Goal: Information Seeking & Learning: Learn about a topic

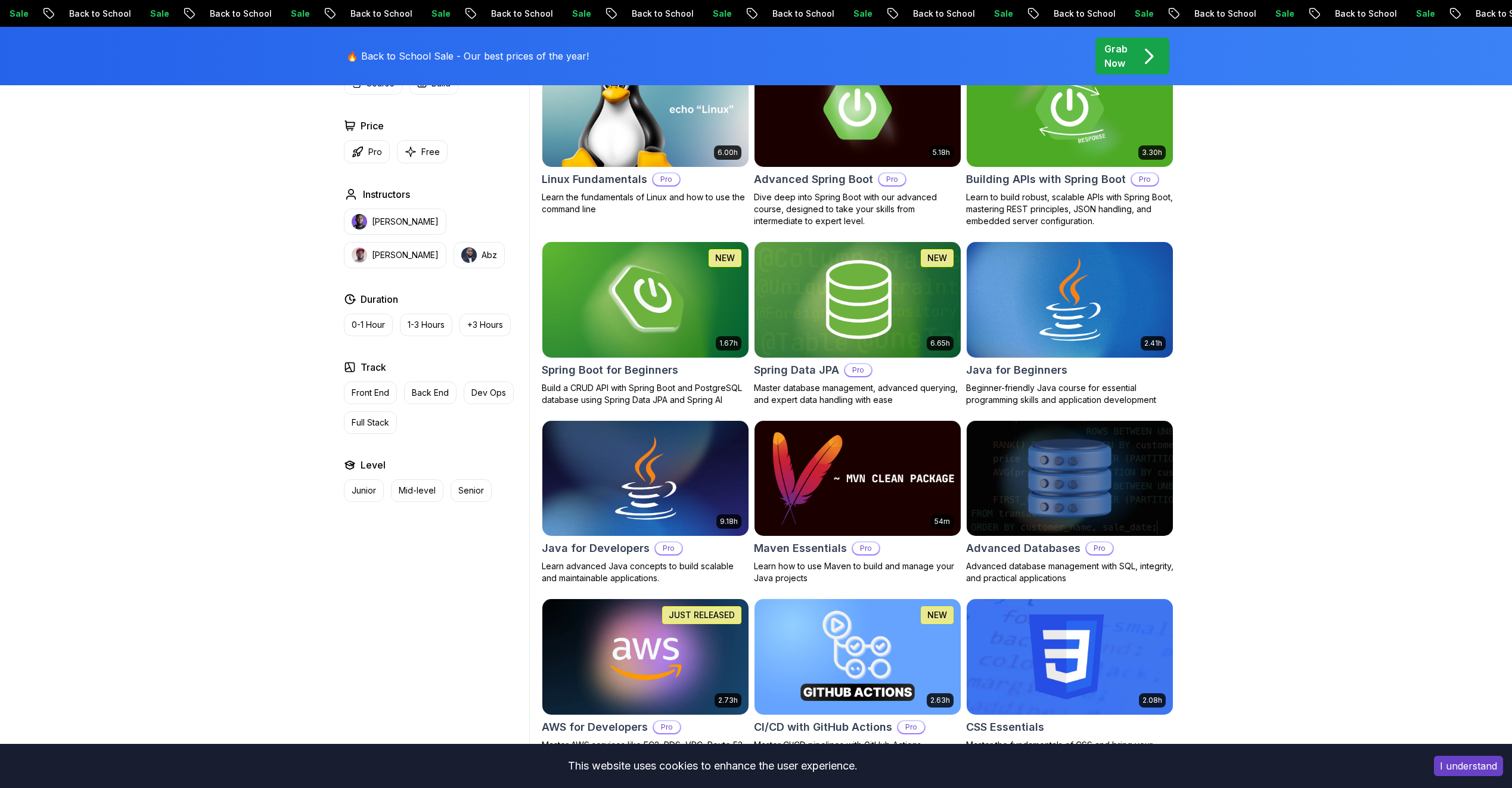
scroll to position [417, 0]
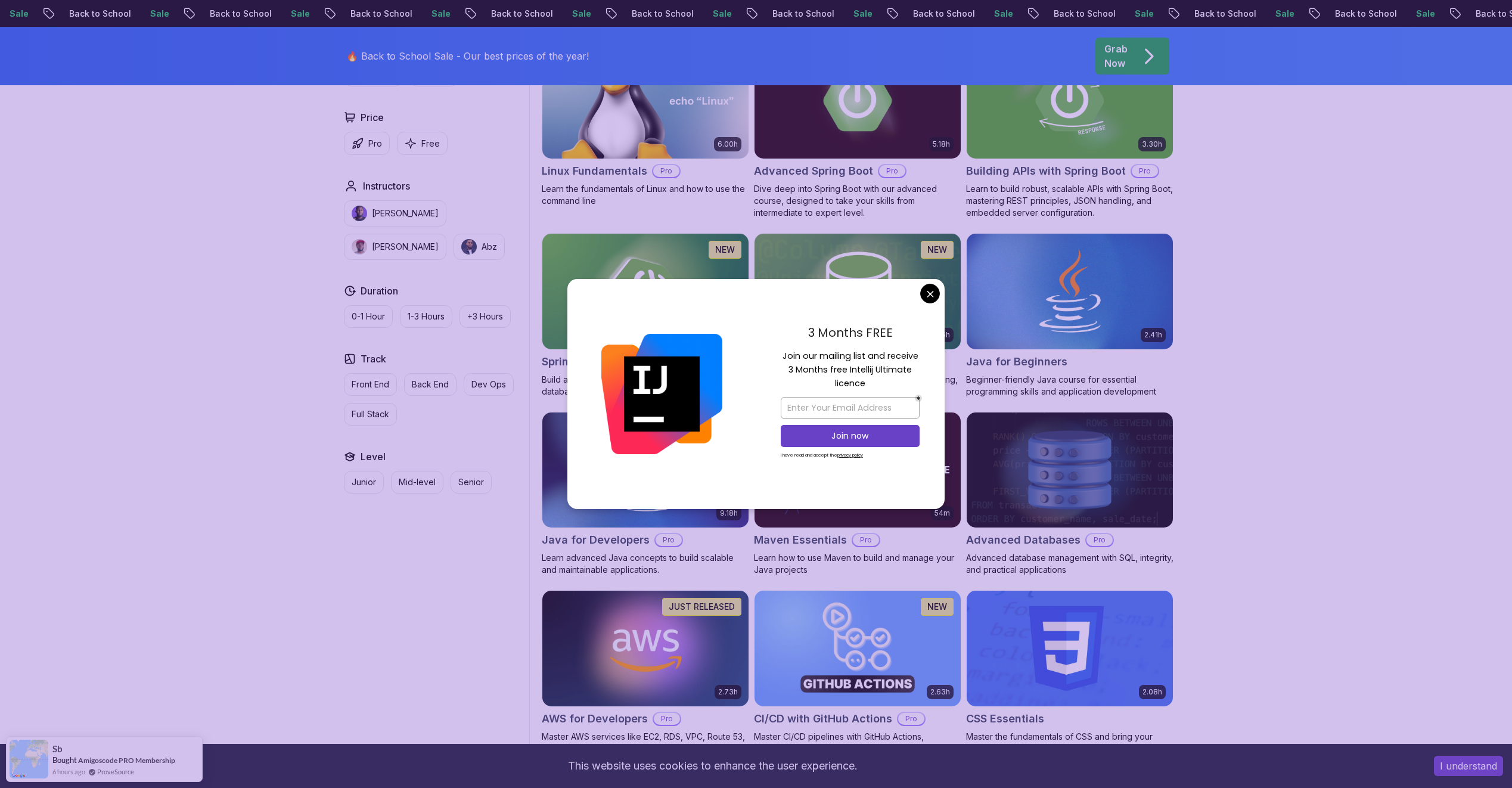
click at [617, 373] on img at bounding box center [661, 394] width 121 height 121
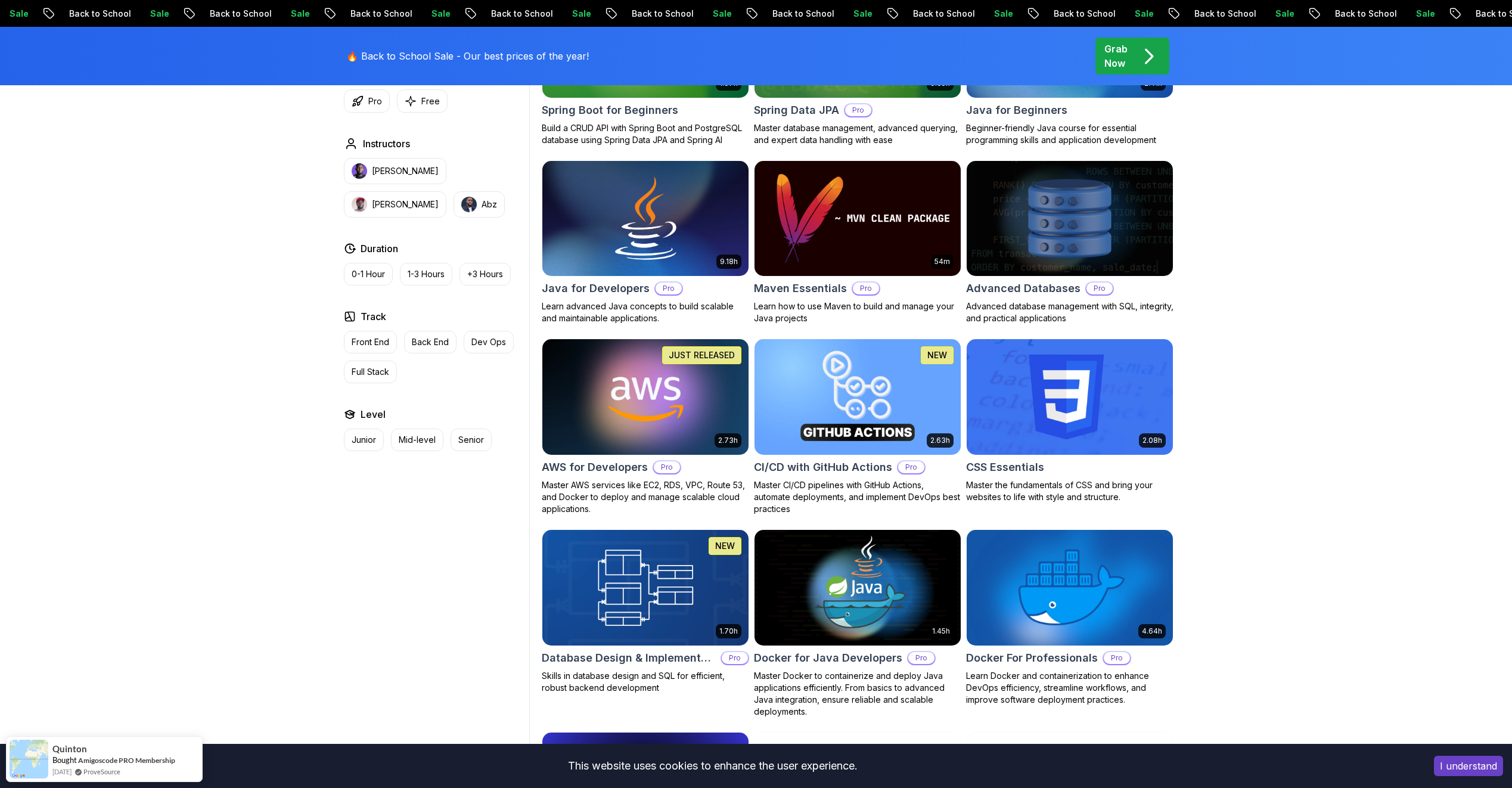
scroll to position [656, 0]
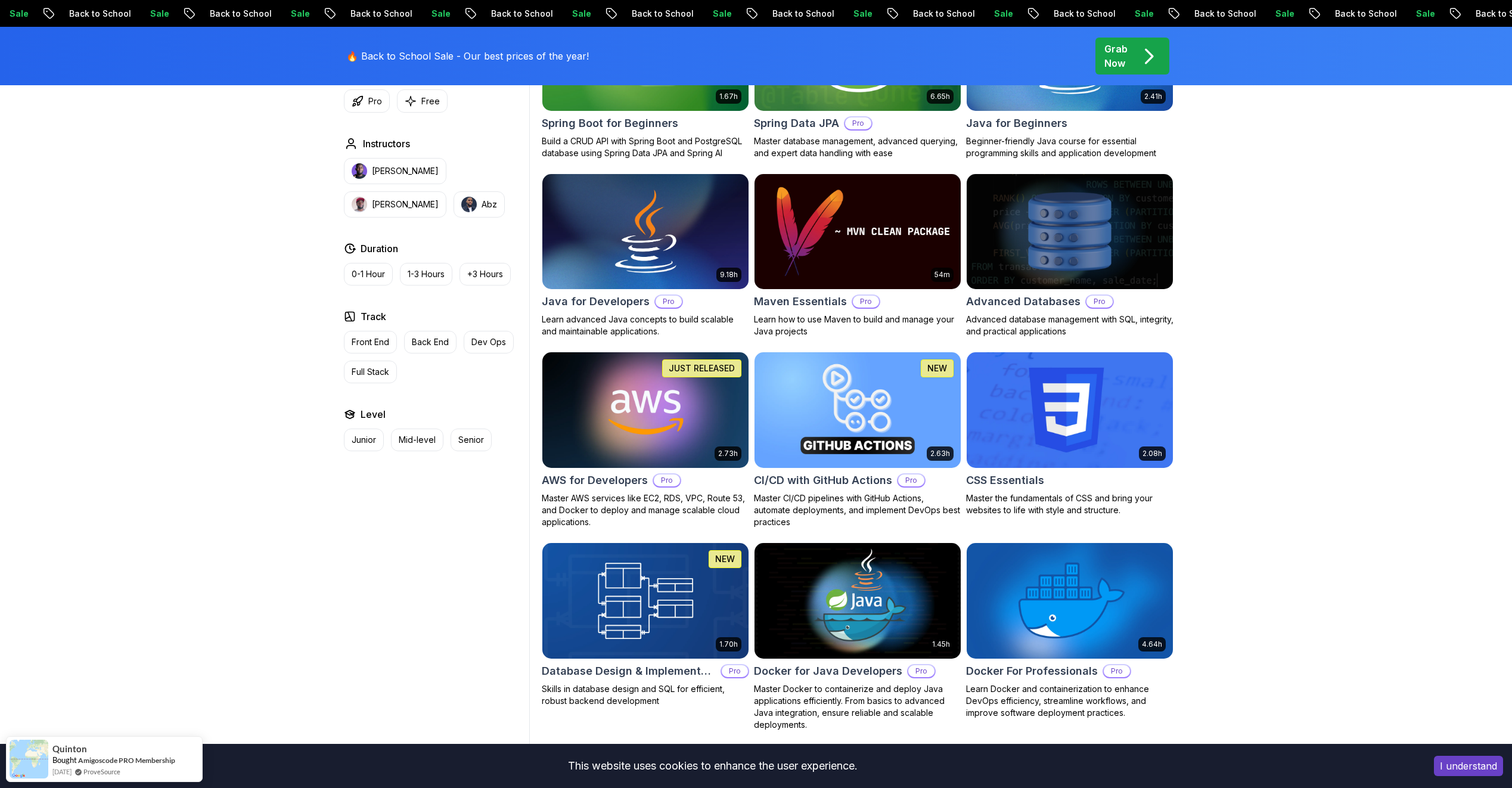
click at [685, 426] on img at bounding box center [645, 409] width 217 height 121
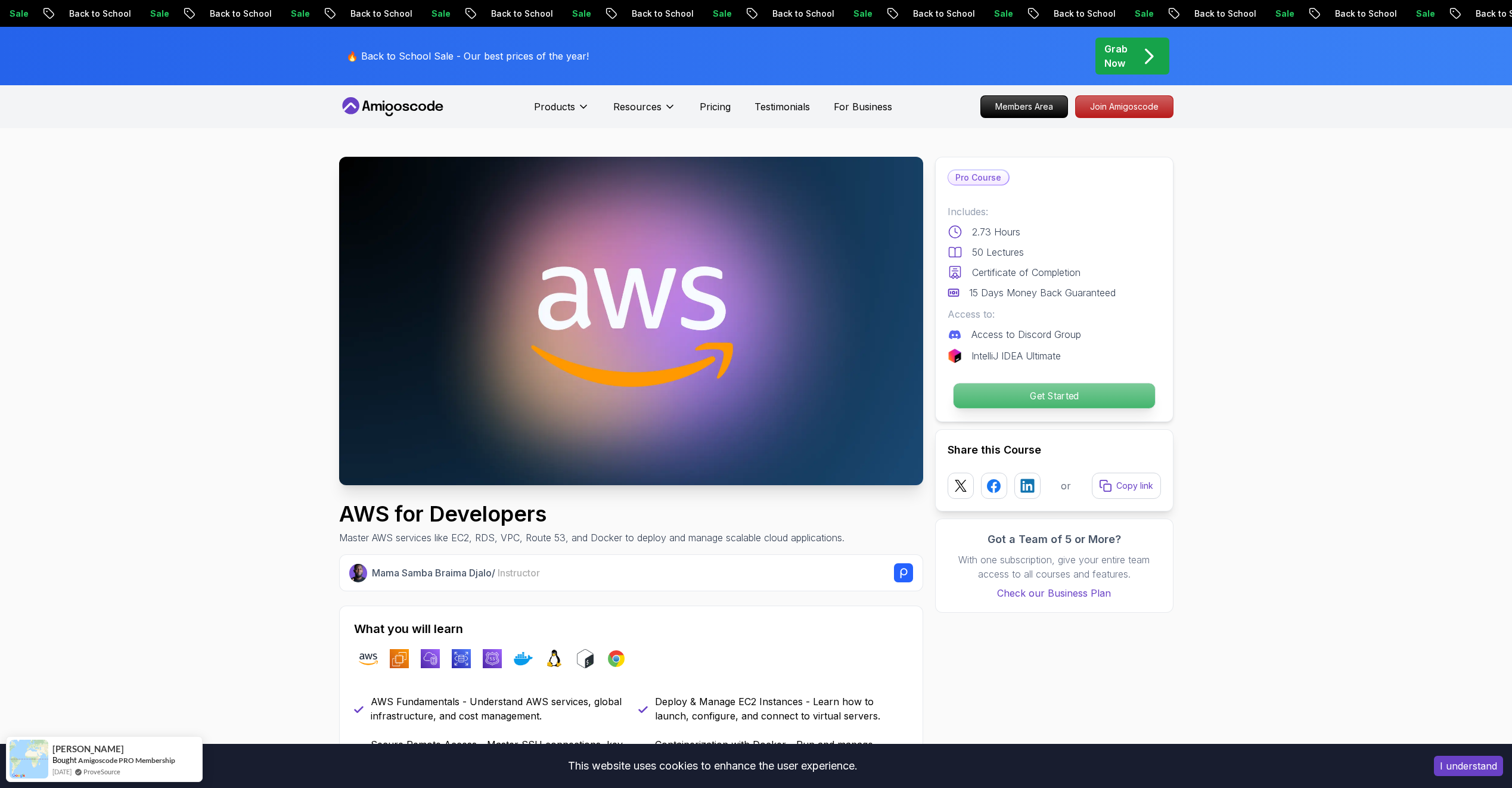
click at [1000, 388] on p "Get Started" at bounding box center [1053, 396] width 202 height 25
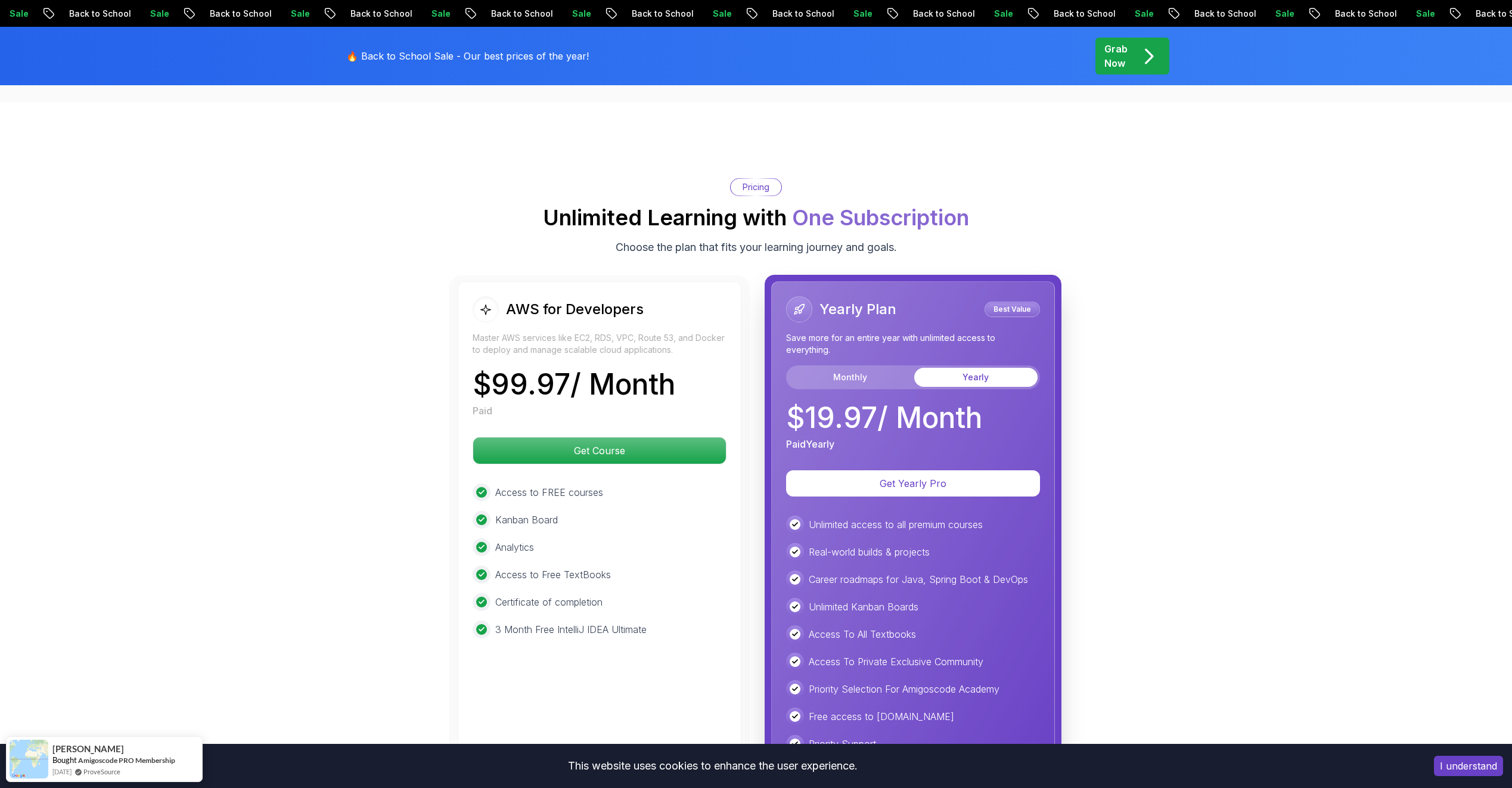
scroll to position [2515, 0]
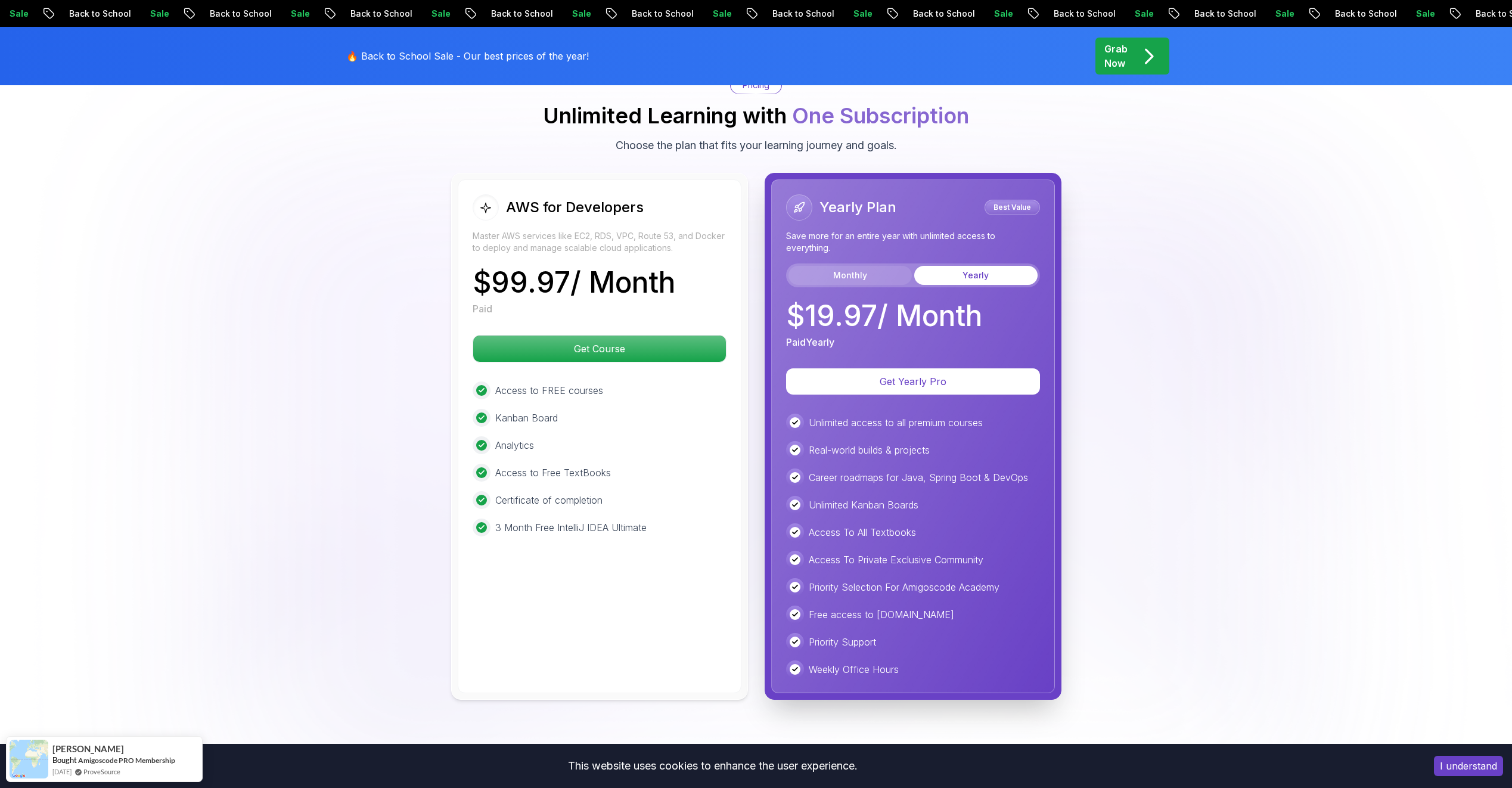
click at [864, 278] on button "Monthly" at bounding box center [850, 275] width 123 height 19
click at [991, 270] on button "Yearly" at bounding box center [976, 275] width 123 height 19
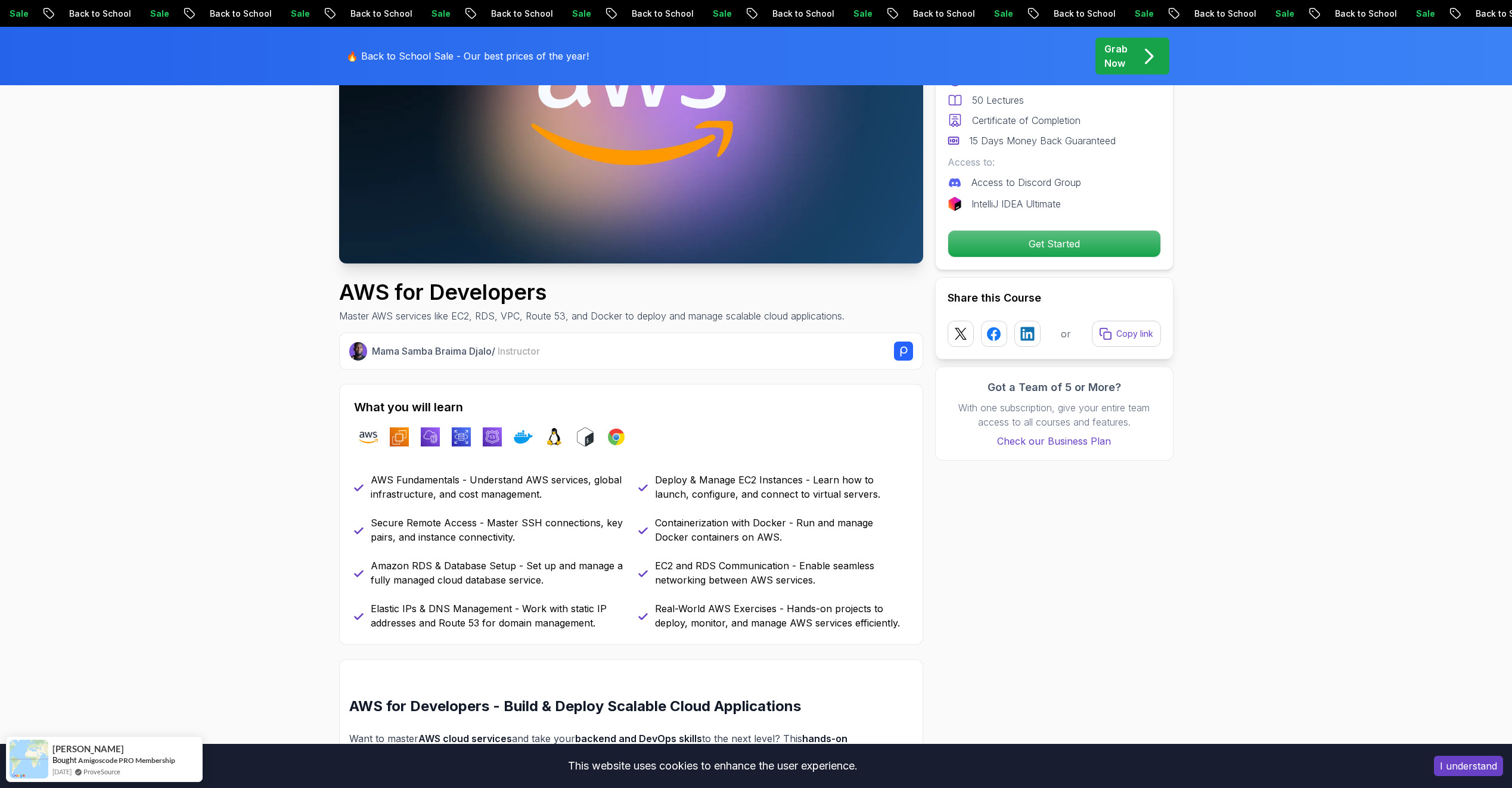
scroll to position [0, 0]
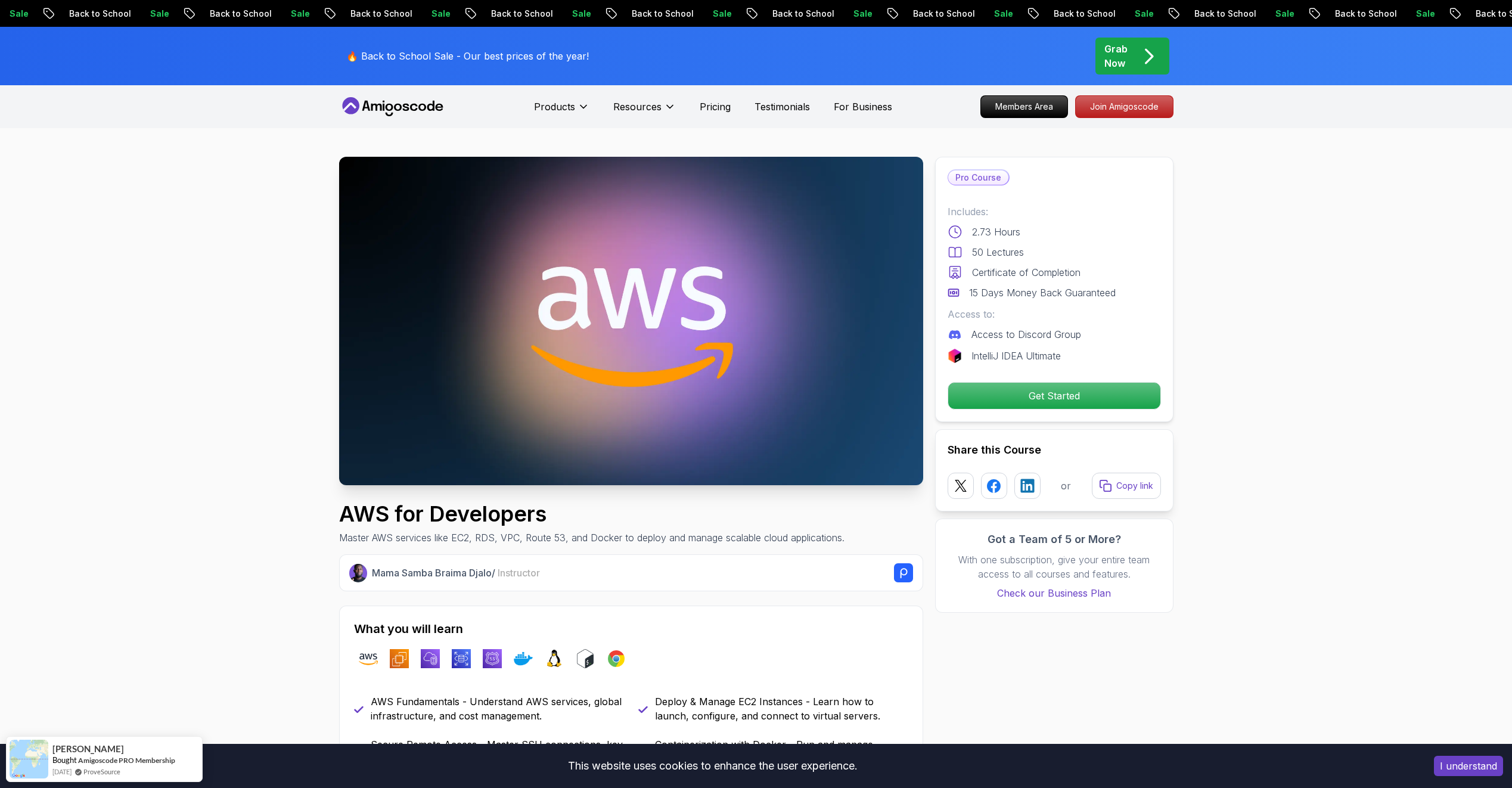
drag, startPoint x: 913, startPoint y: 546, endPoint x: 286, endPoint y: 331, distance: 662.8
drag, startPoint x: 377, startPoint y: 574, endPoint x: 494, endPoint y: 583, distance: 117.3
click at [494, 583] on div "Mama Samba Braima Djalo / Instructor" at bounding box center [631, 573] width 584 height 37
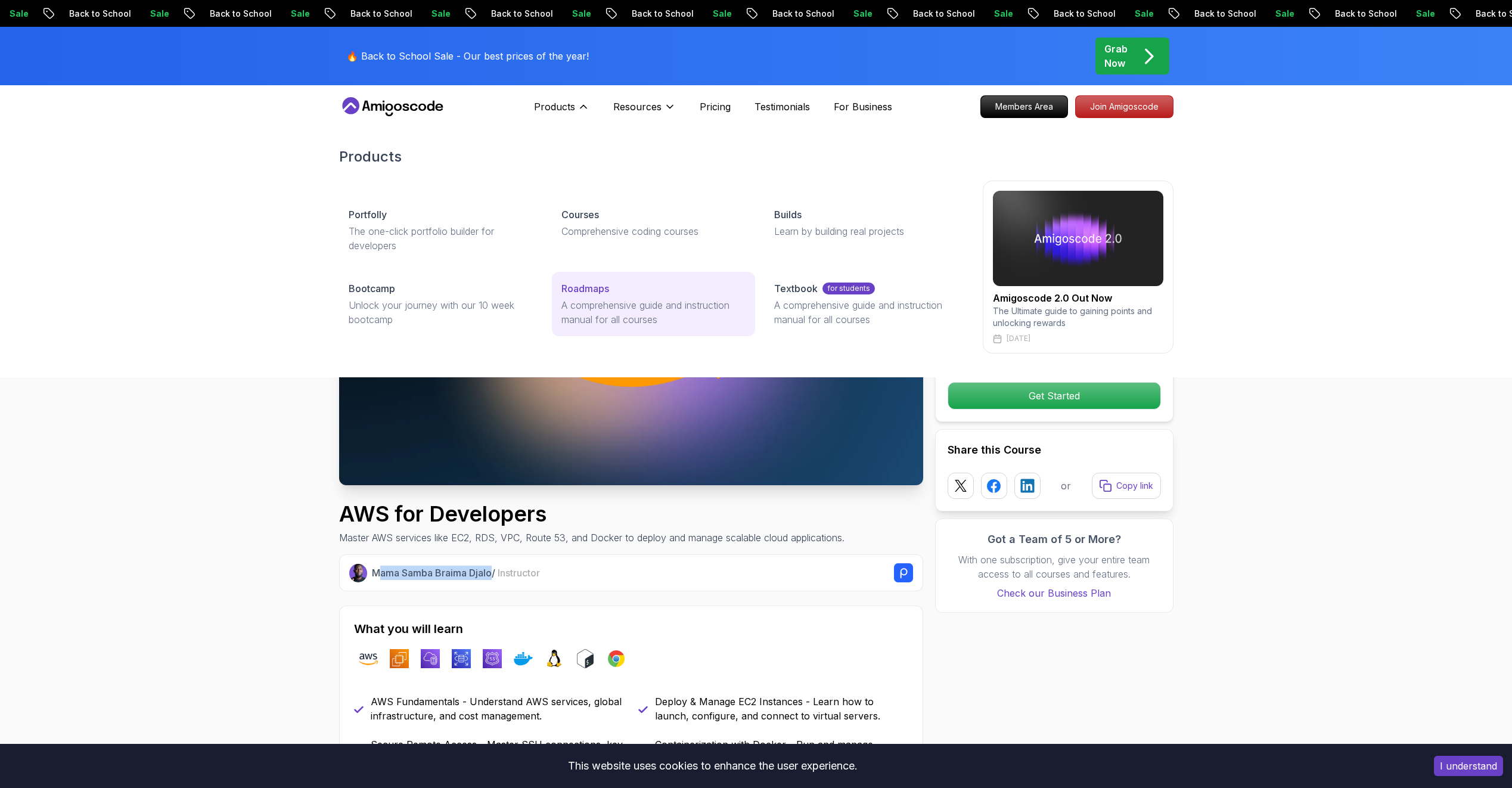
click at [622, 300] on p "A comprehensive guide and instruction manual for all courses" at bounding box center [653, 313] width 184 height 29
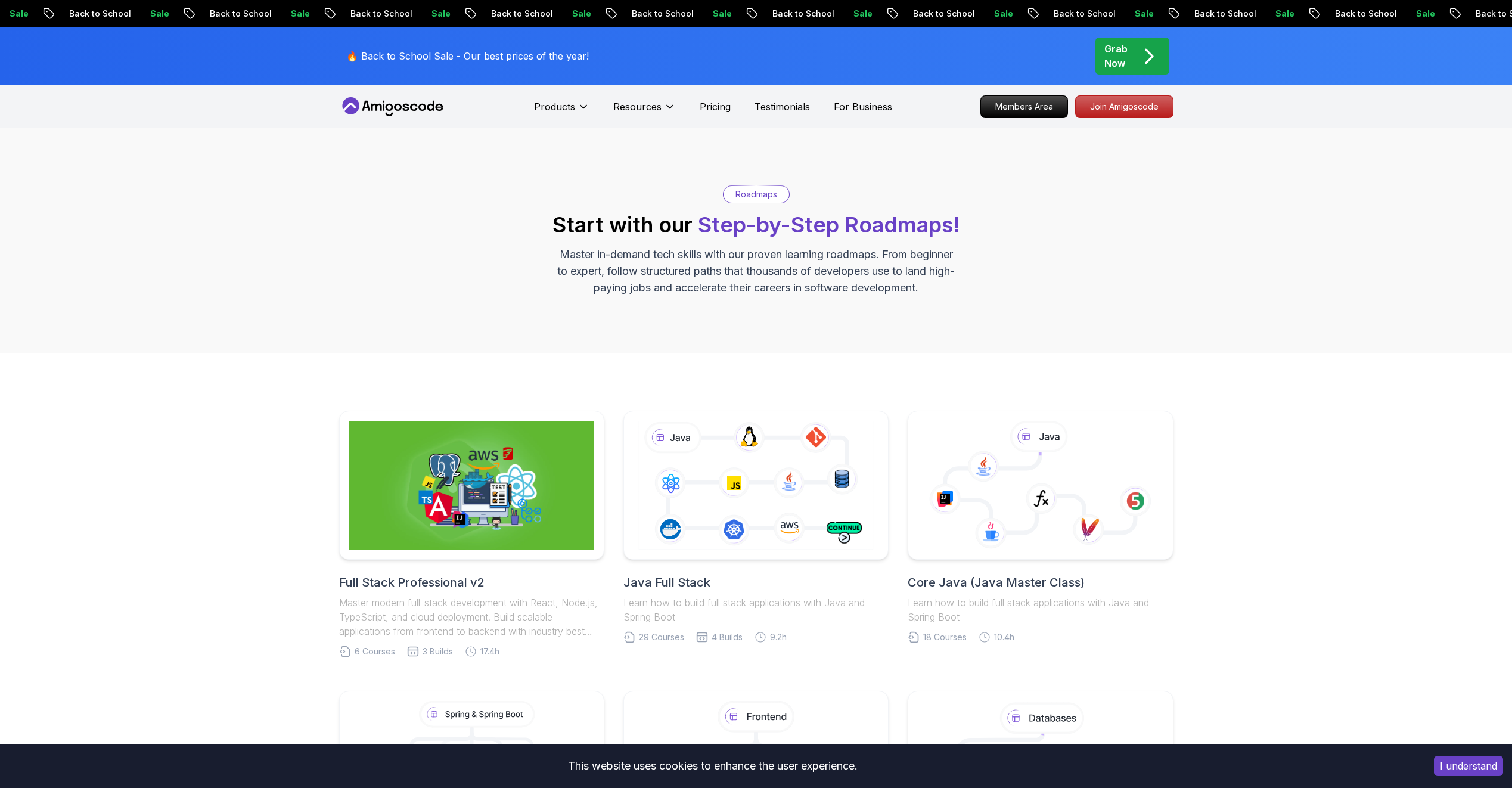
scroll to position [298, 0]
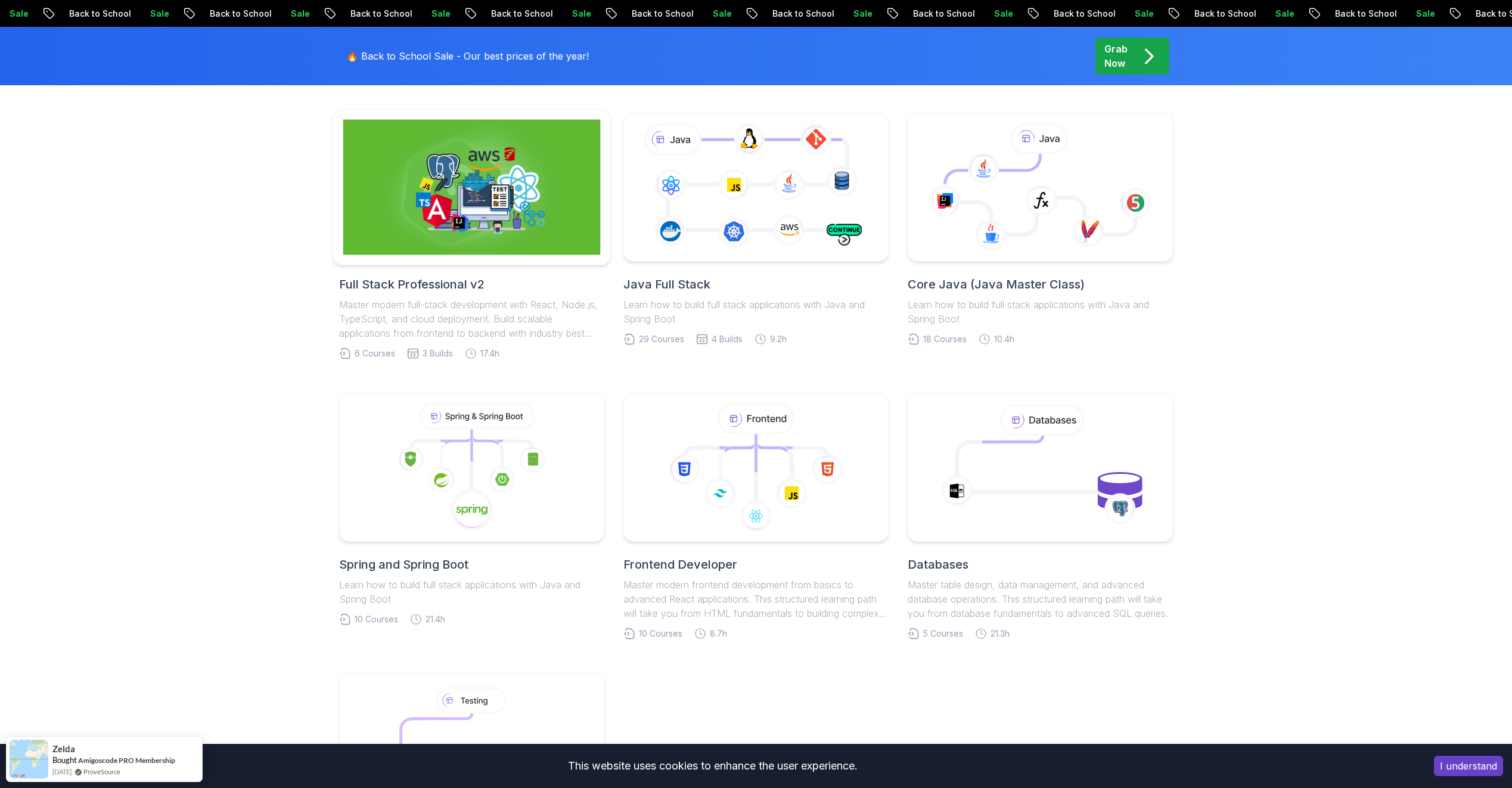
click at [490, 221] on img at bounding box center [471, 187] width 258 height 135
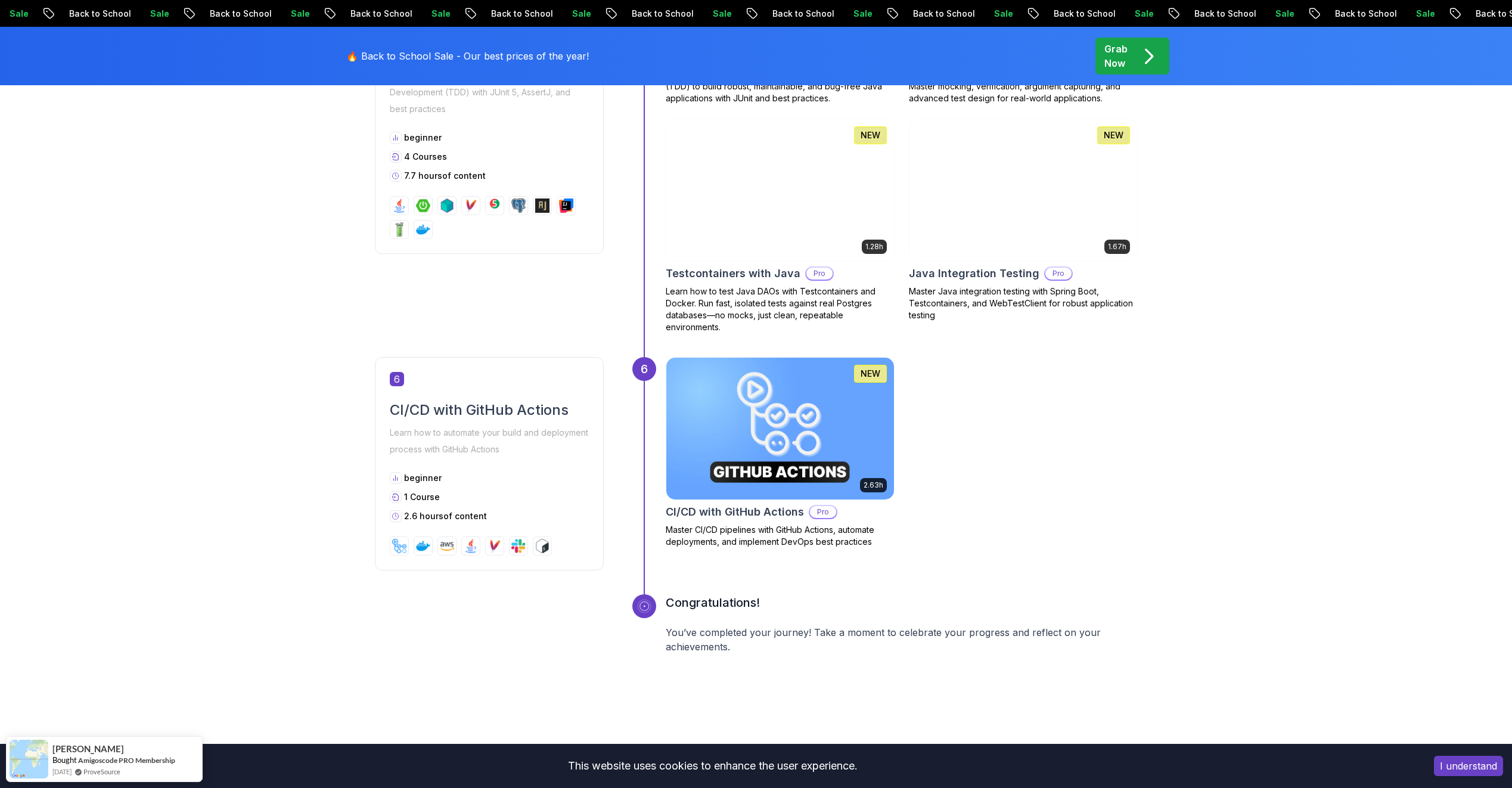
scroll to position [1789, 0]
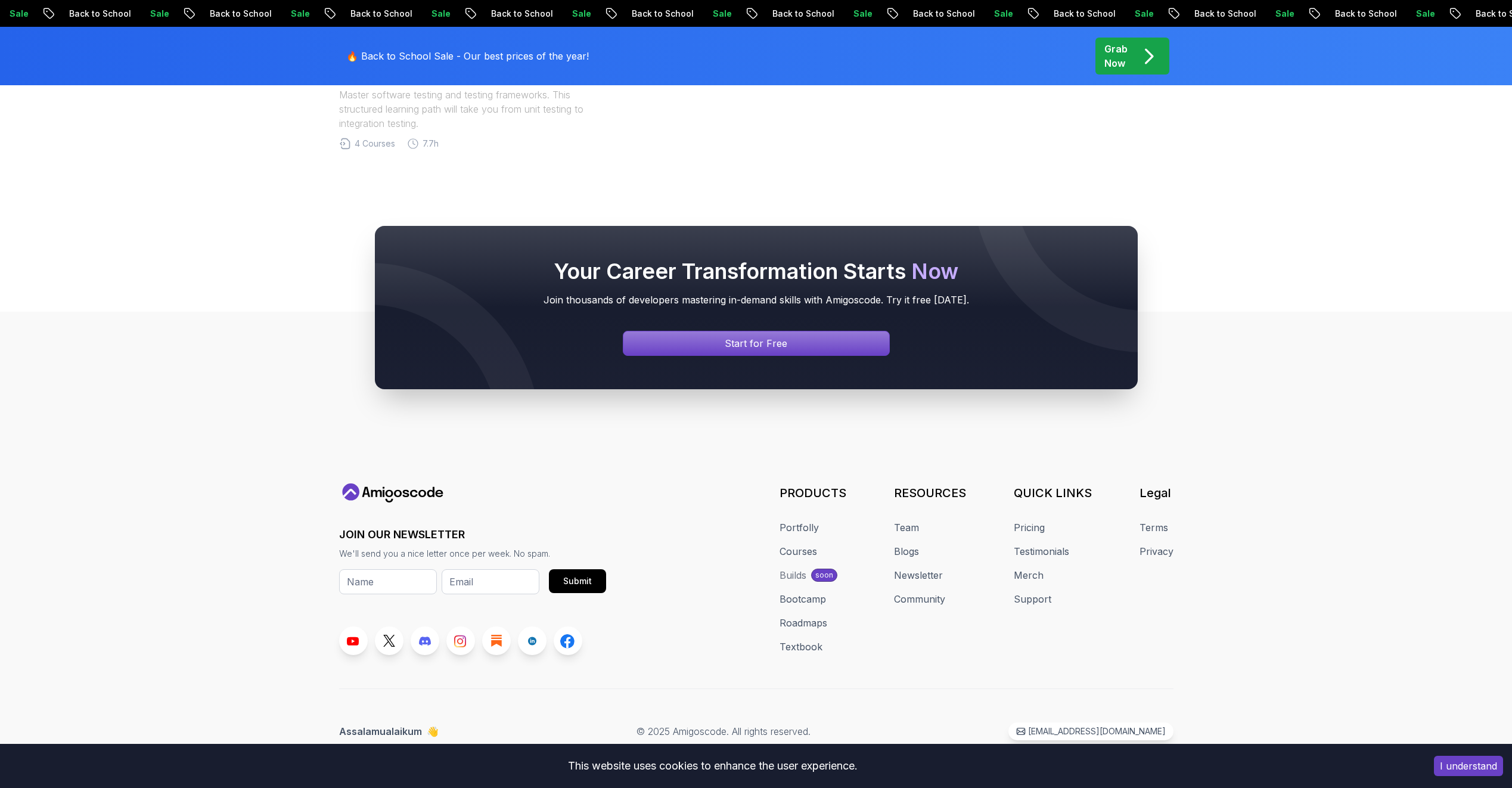
scroll to position [298, 0]
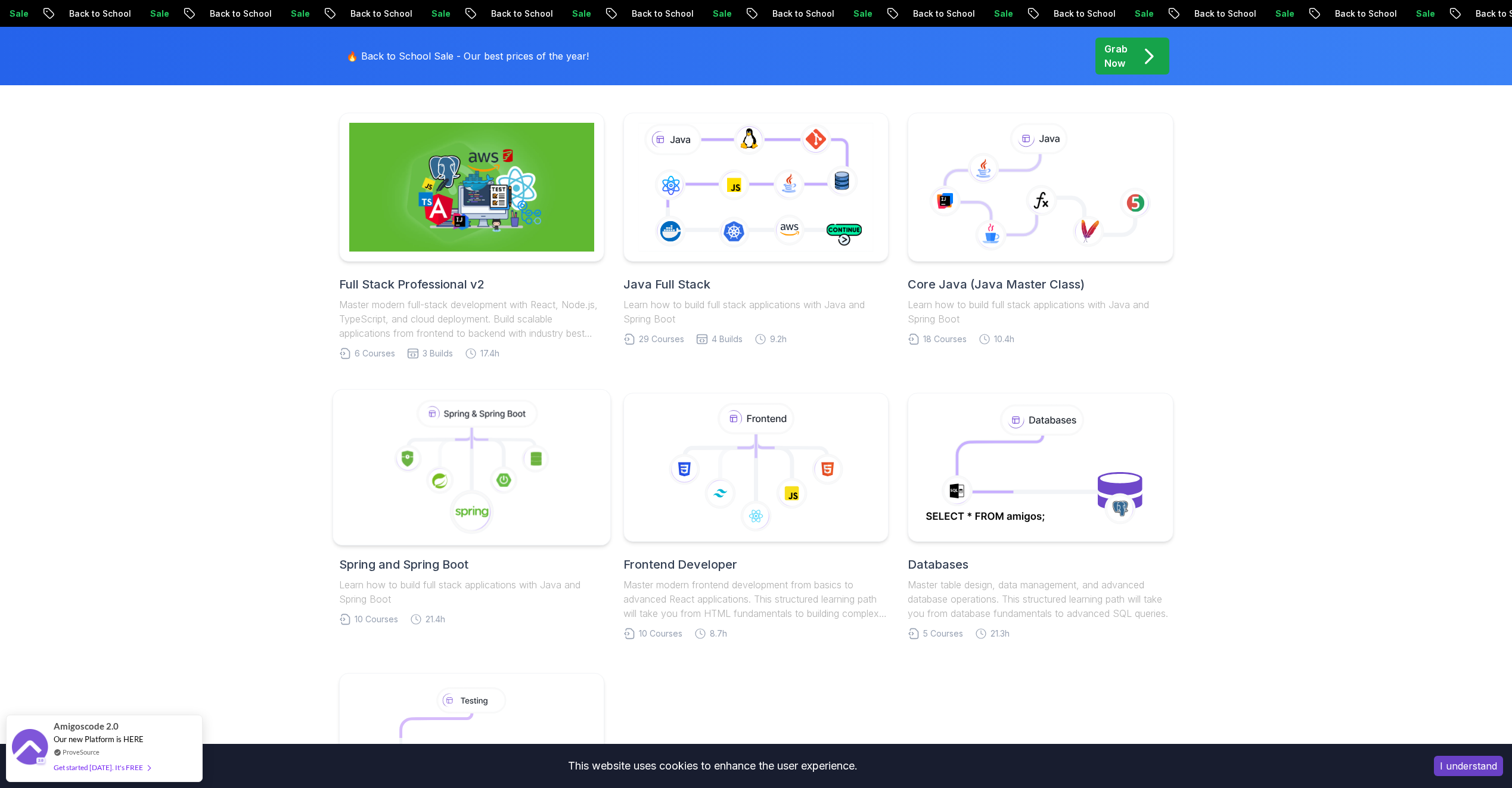
click at [509, 475] on image at bounding box center [504, 480] width 15 height 13
